Goal: Information Seeking & Learning: Find specific page/section

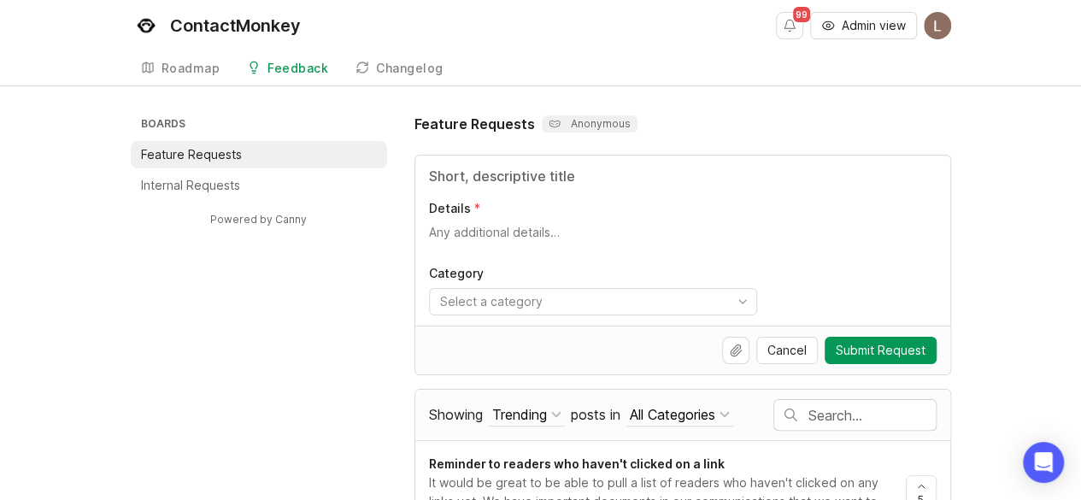
click at [848, 413] on input "text" at bounding box center [871, 415] width 127 height 19
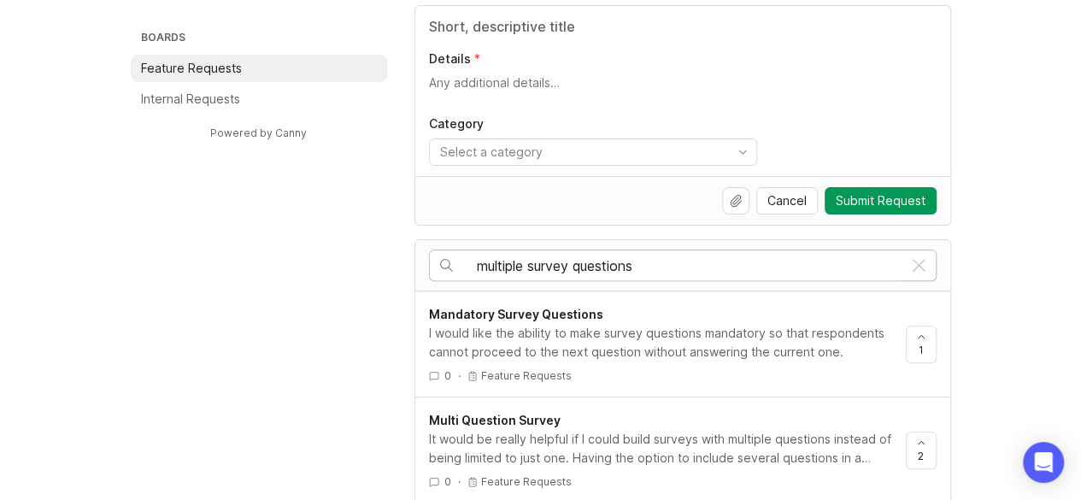
scroll to position [176, 0]
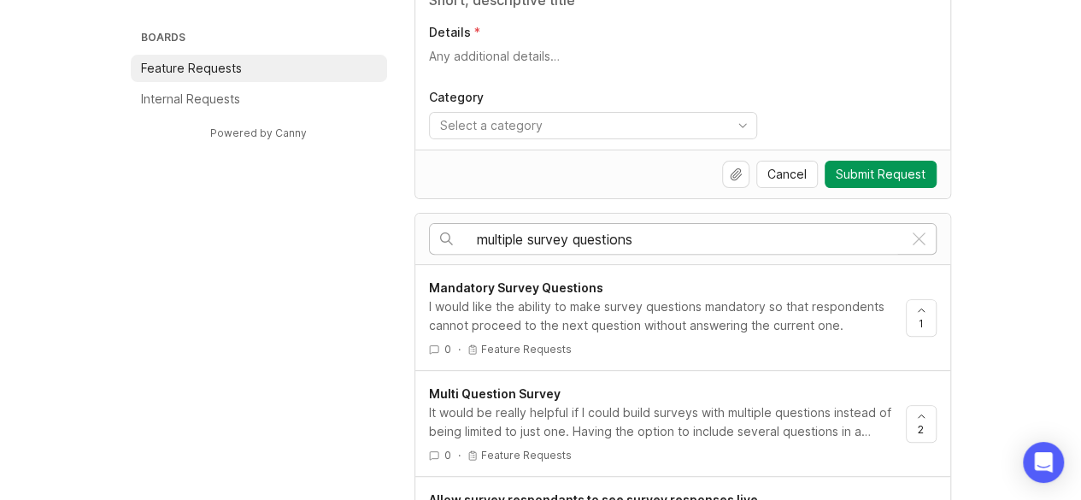
type input "multiple survey questions"
click at [514, 386] on span "Multi Question Survey" at bounding box center [495, 393] width 132 height 15
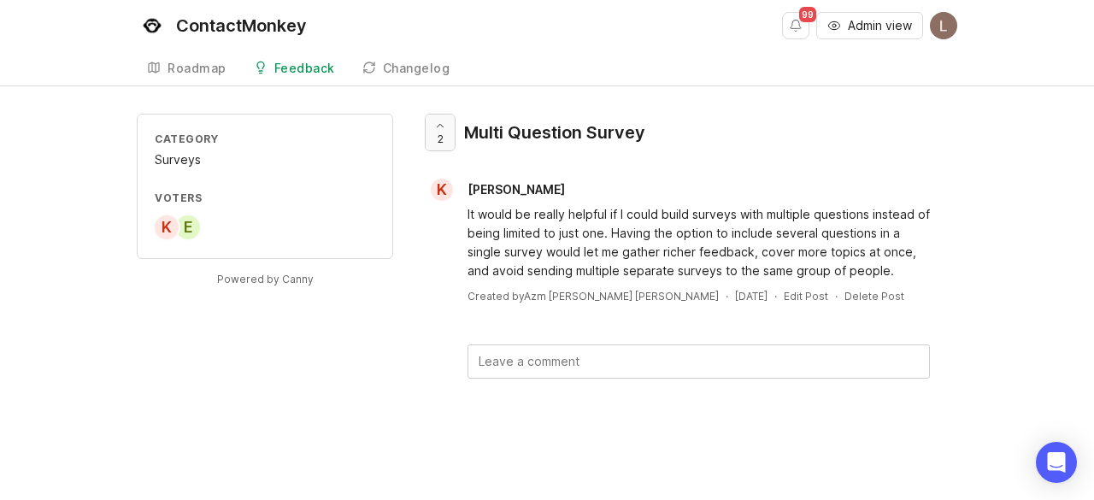
click at [439, 124] on icon at bounding box center [440, 125] width 6 height 3
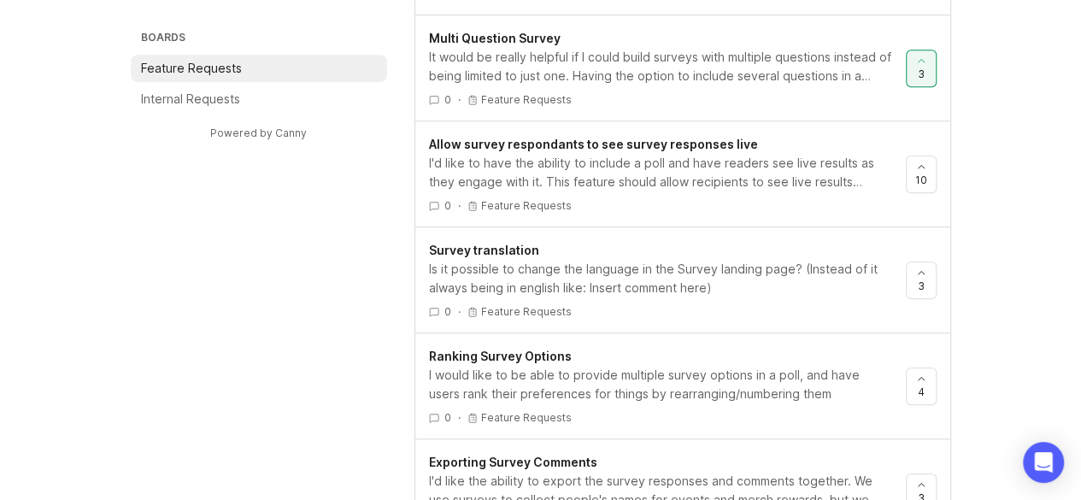
scroll to position [497, 0]
